Goal: Find specific page/section: Find specific page/section

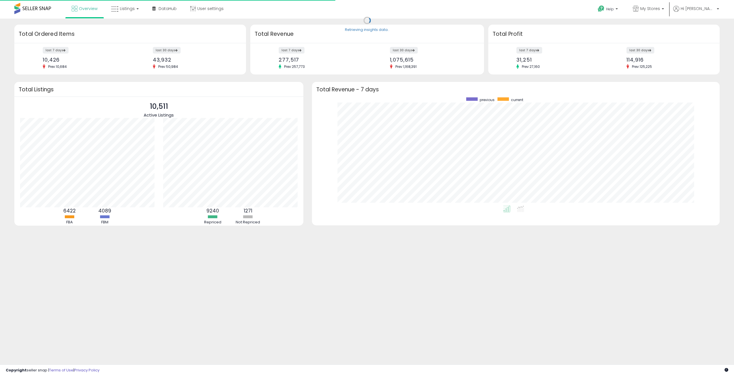
scroll to position [108, 396]
click at [121, 7] on span "Listings" at bounding box center [127, 9] width 15 height 6
click at [126, 29] on icon at bounding box center [129, 28] width 25 height 7
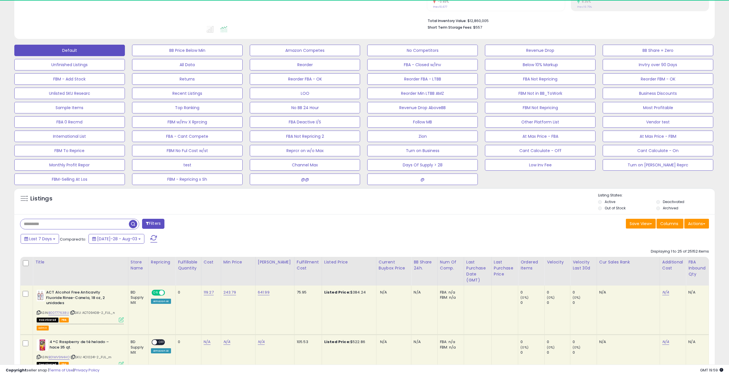
scroll to position [172, 0]
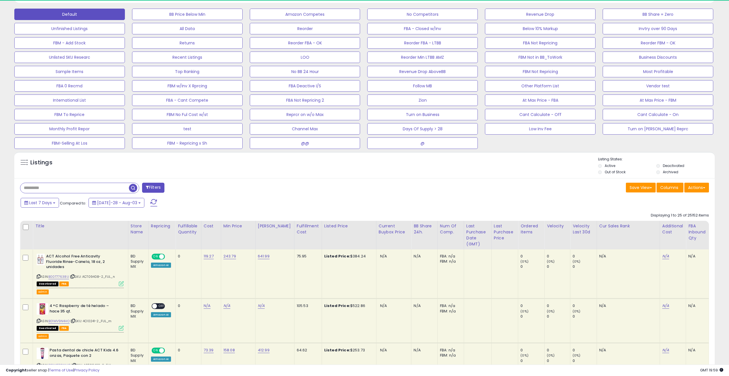
click at [134, 190] on span "button" at bounding box center [133, 188] width 8 height 8
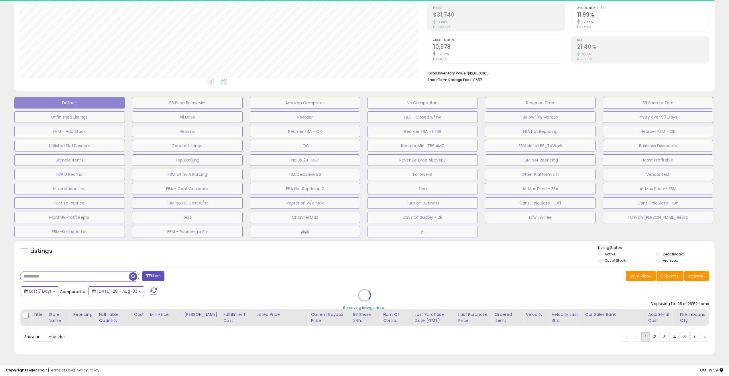
scroll to position [117, 407]
click at [152, 277] on div "Retrieving listings data.." at bounding box center [364, 300] width 709 height 124
select select "*"
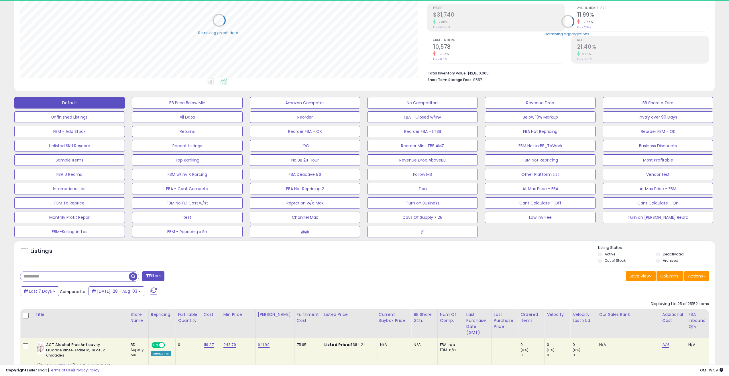
click at [156, 273] on button "Filters" at bounding box center [153, 276] width 22 height 10
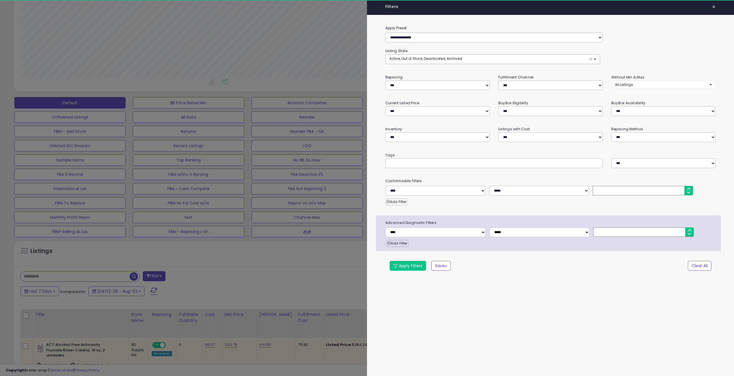
scroll to position [117, 409]
